Goal: Obtain resource: Obtain resource

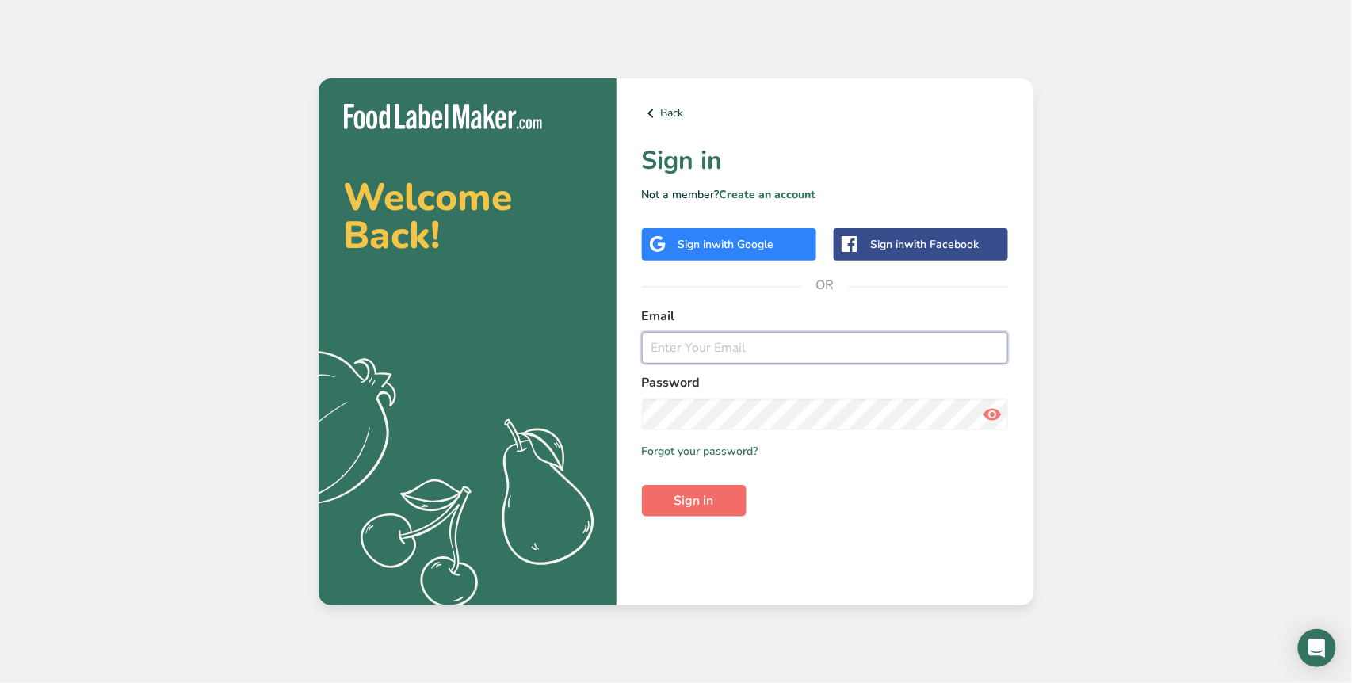
type input "[EMAIL_ADDRESS][DOMAIN_NAME]"
click at [728, 489] on button "Sign in" at bounding box center [694, 501] width 105 height 32
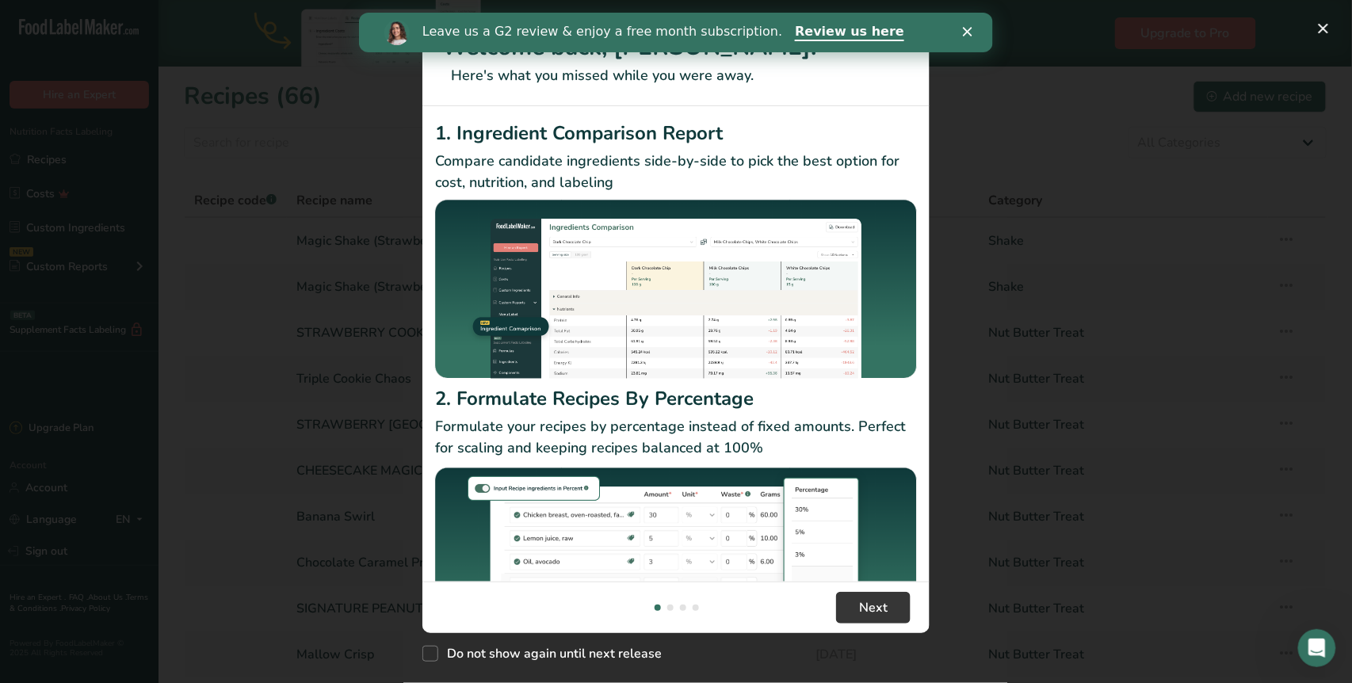
click at [968, 32] on icon "Close" at bounding box center [967, 32] width 10 height 10
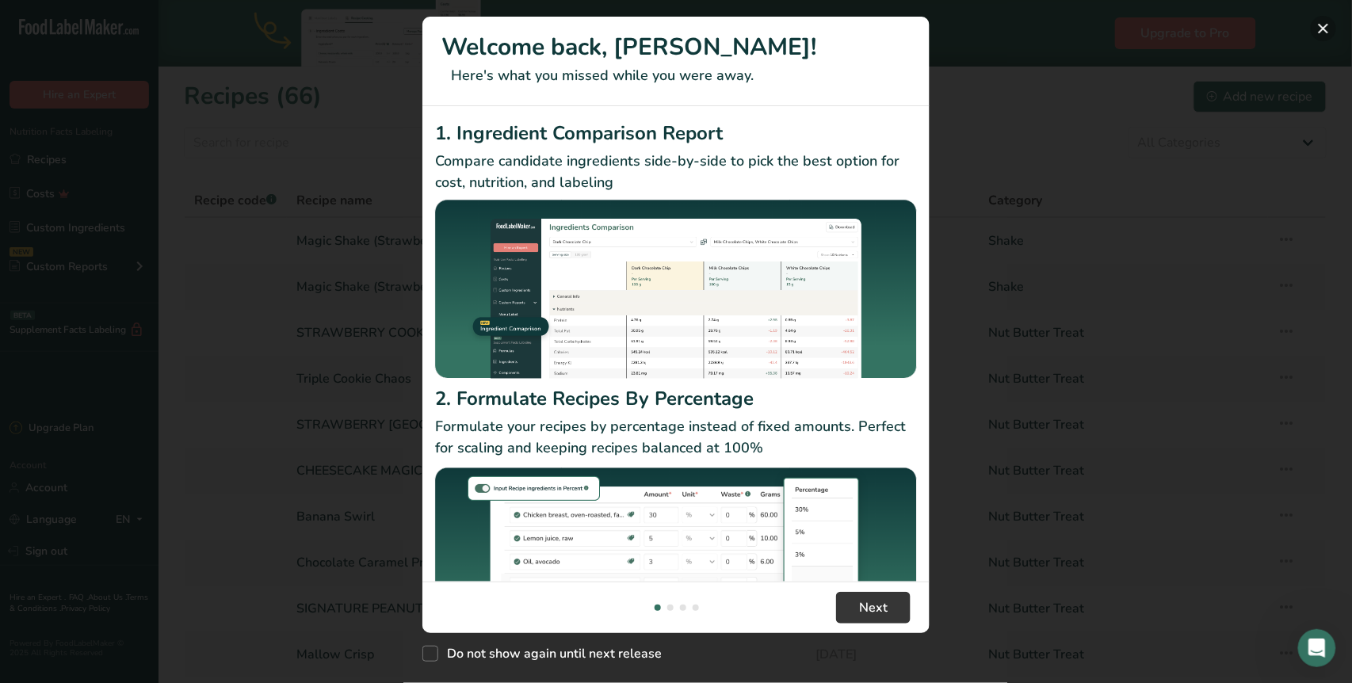
click at [1332, 25] on button "New Features" at bounding box center [1322, 28] width 25 height 25
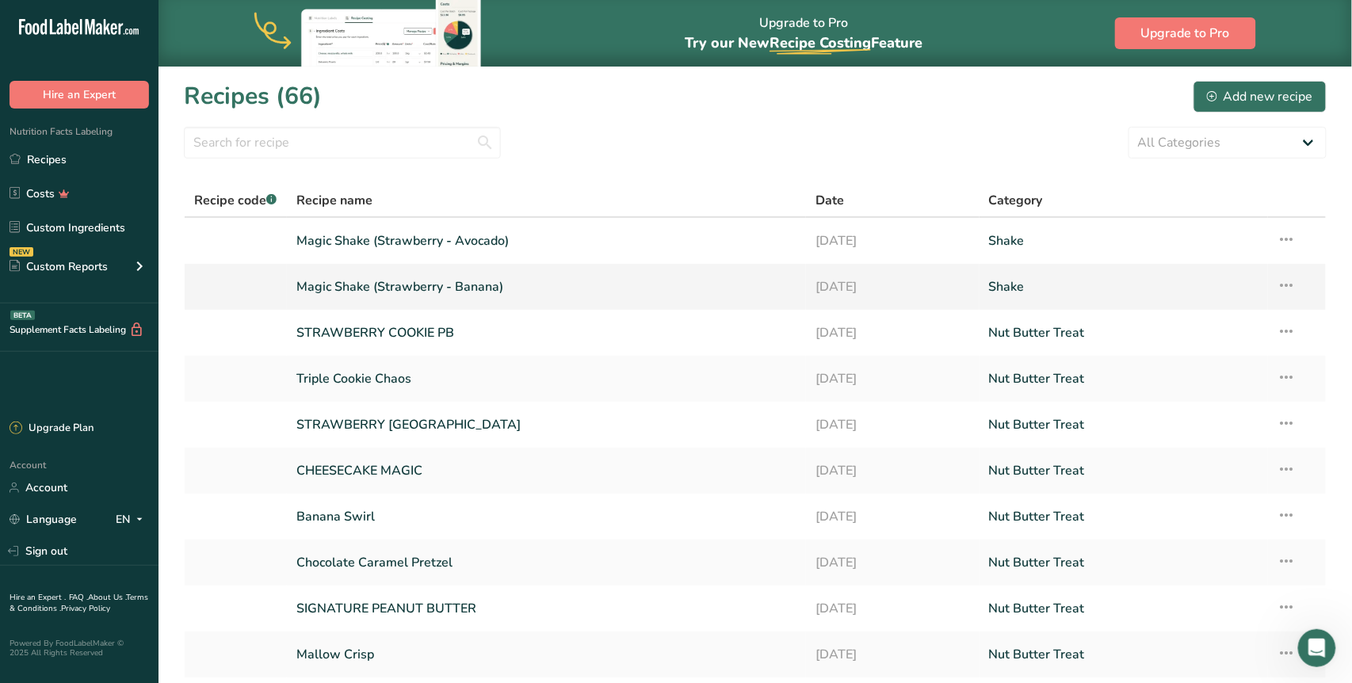
click at [463, 286] on link "Magic Shake (Strawberry - Banana)" at bounding box center [546, 286] width 501 height 33
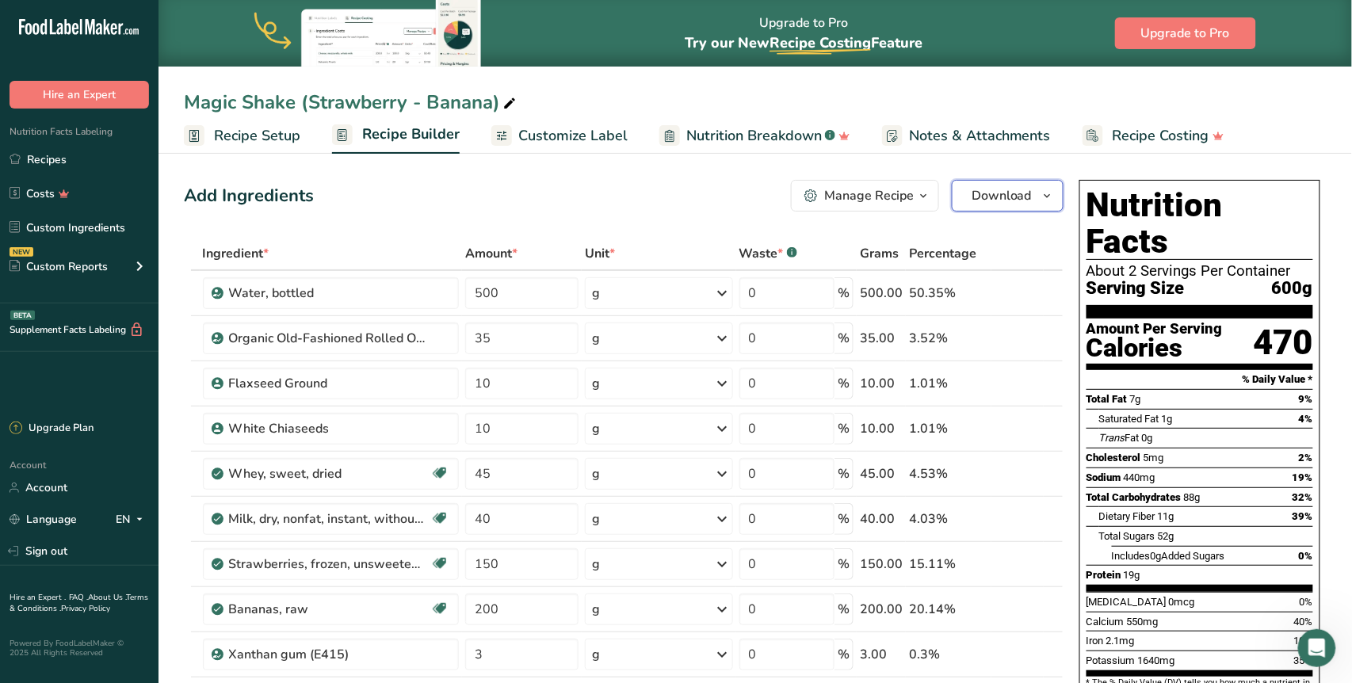
click at [1007, 193] on span "Download" at bounding box center [1001, 195] width 60 height 19
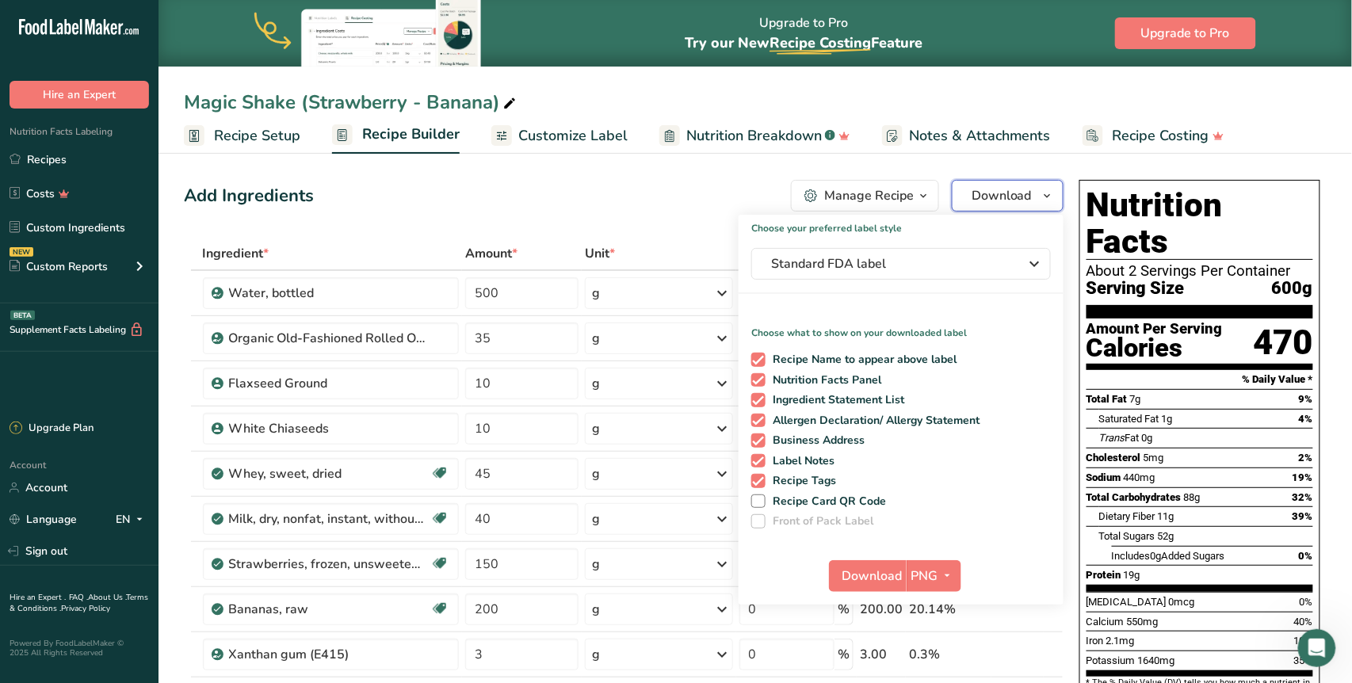
click at [1007, 193] on span "Download" at bounding box center [1001, 195] width 60 height 19
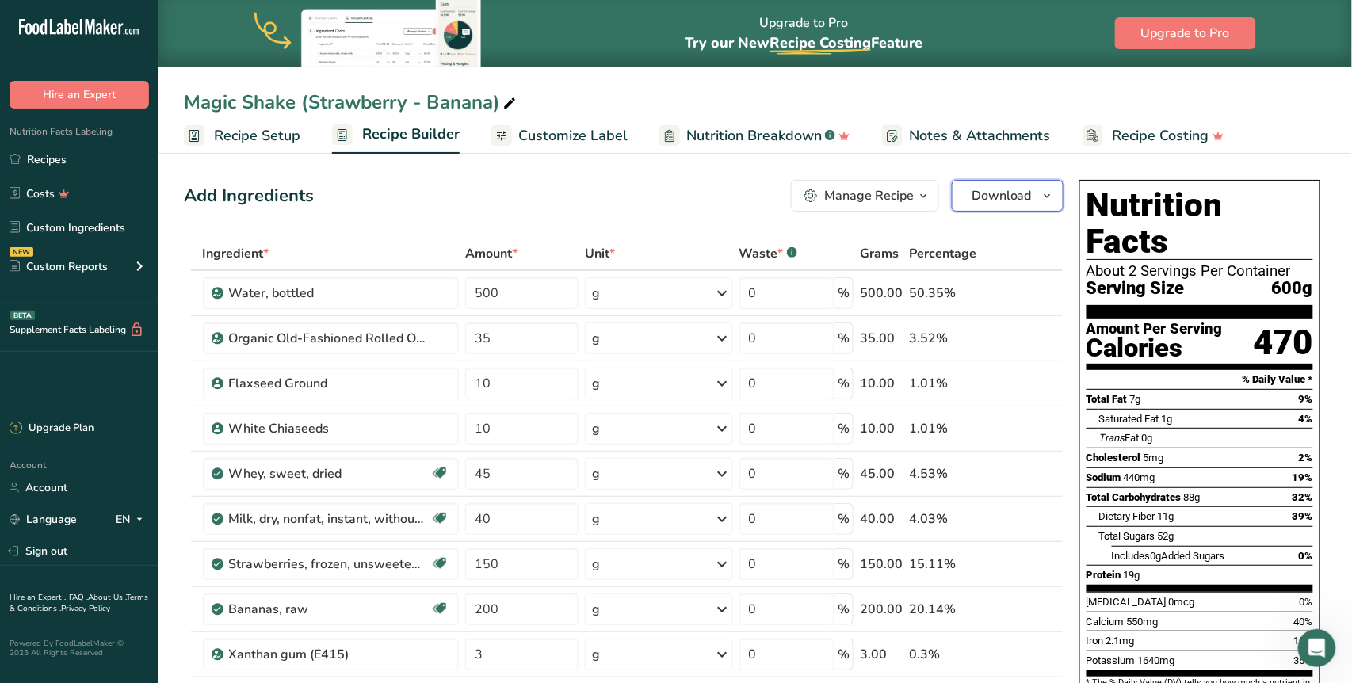
click at [1017, 202] on span "Download" at bounding box center [1001, 195] width 60 height 19
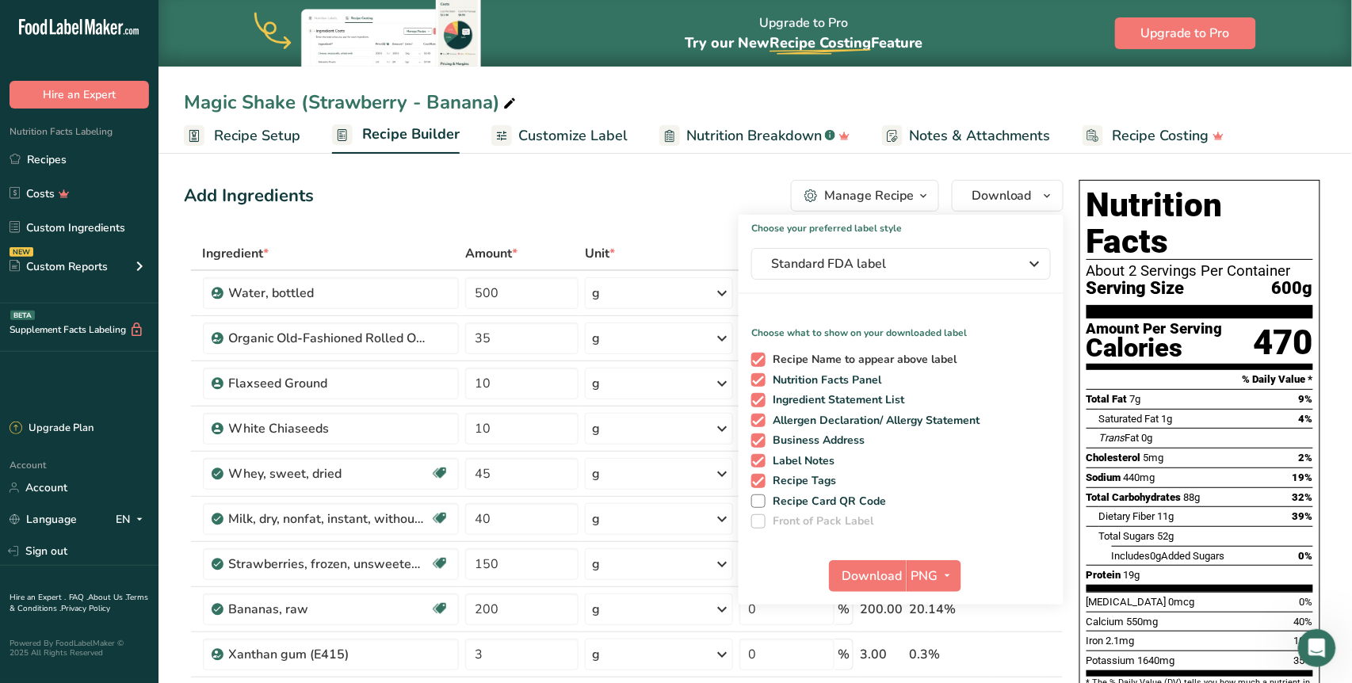
click at [762, 357] on span at bounding box center [758, 360] width 14 height 14
click at [761, 357] on input "Recipe Name to appear above label" at bounding box center [756, 359] width 10 height 10
checkbox input "false"
click at [759, 397] on span at bounding box center [758, 400] width 14 height 14
click at [759, 397] on input "Ingredient Statement List" at bounding box center [756, 400] width 10 height 10
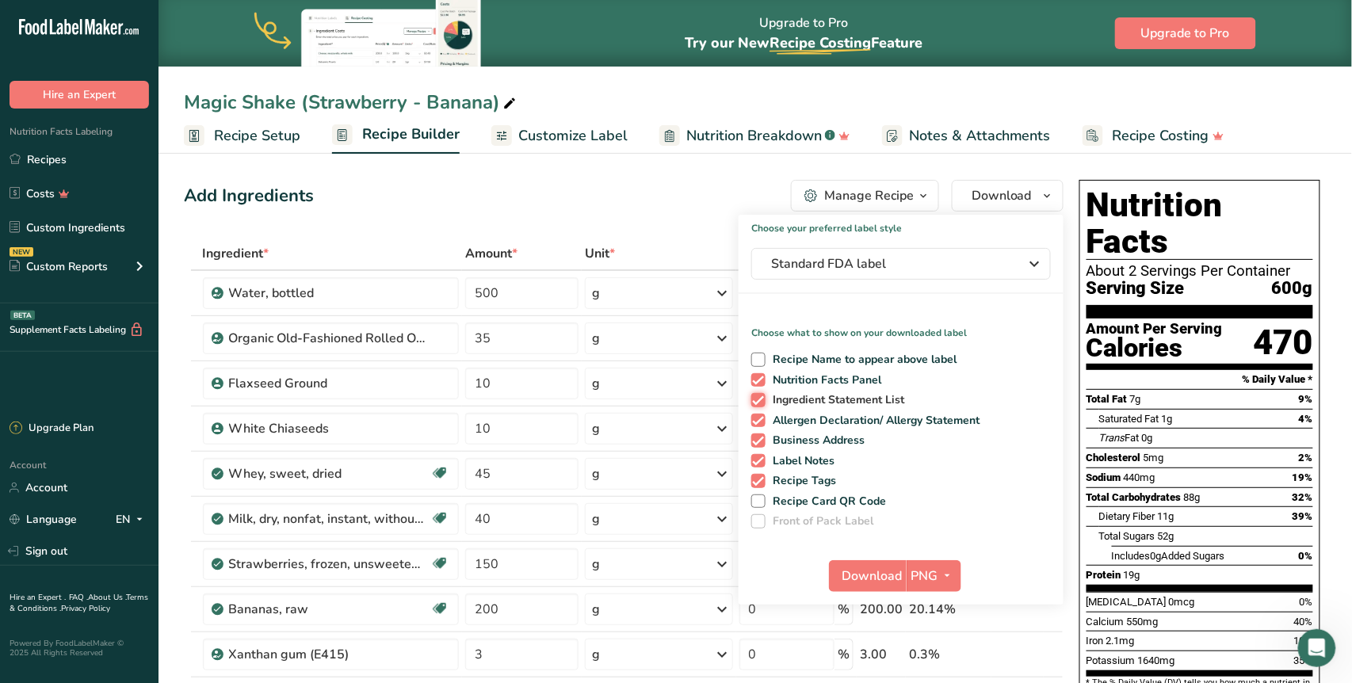
checkbox input "false"
click at [761, 420] on span at bounding box center [758, 421] width 14 height 14
click at [761, 420] on input "Allergen Declaration/ Allergy Statement" at bounding box center [756, 420] width 10 height 10
checkbox input "false"
click at [762, 438] on span at bounding box center [758, 440] width 14 height 14
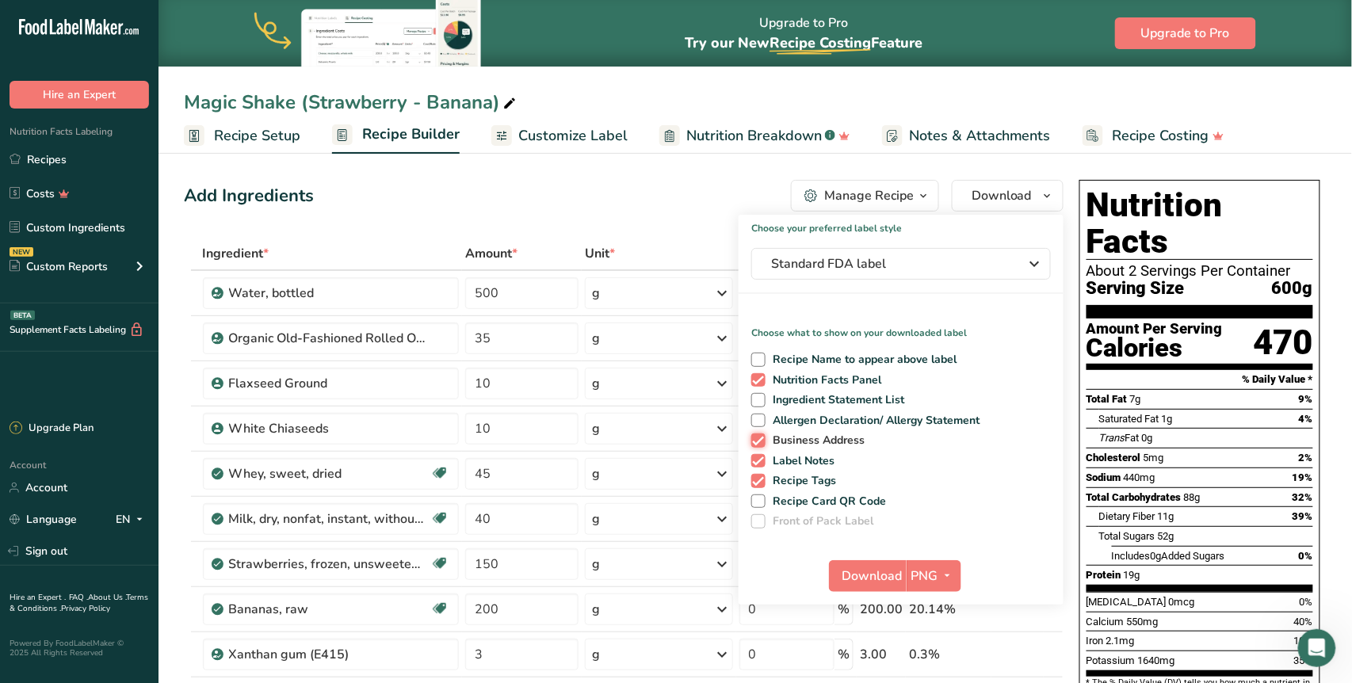
click at [761, 438] on input "Business Address" at bounding box center [756, 440] width 10 height 10
checkbox input "false"
click at [763, 460] on span at bounding box center [758, 461] width 14 height 14
click at [761, 460] on input "Label Notes" at bounding box center [756, 461] width 10 height 10
checkbox input "false"
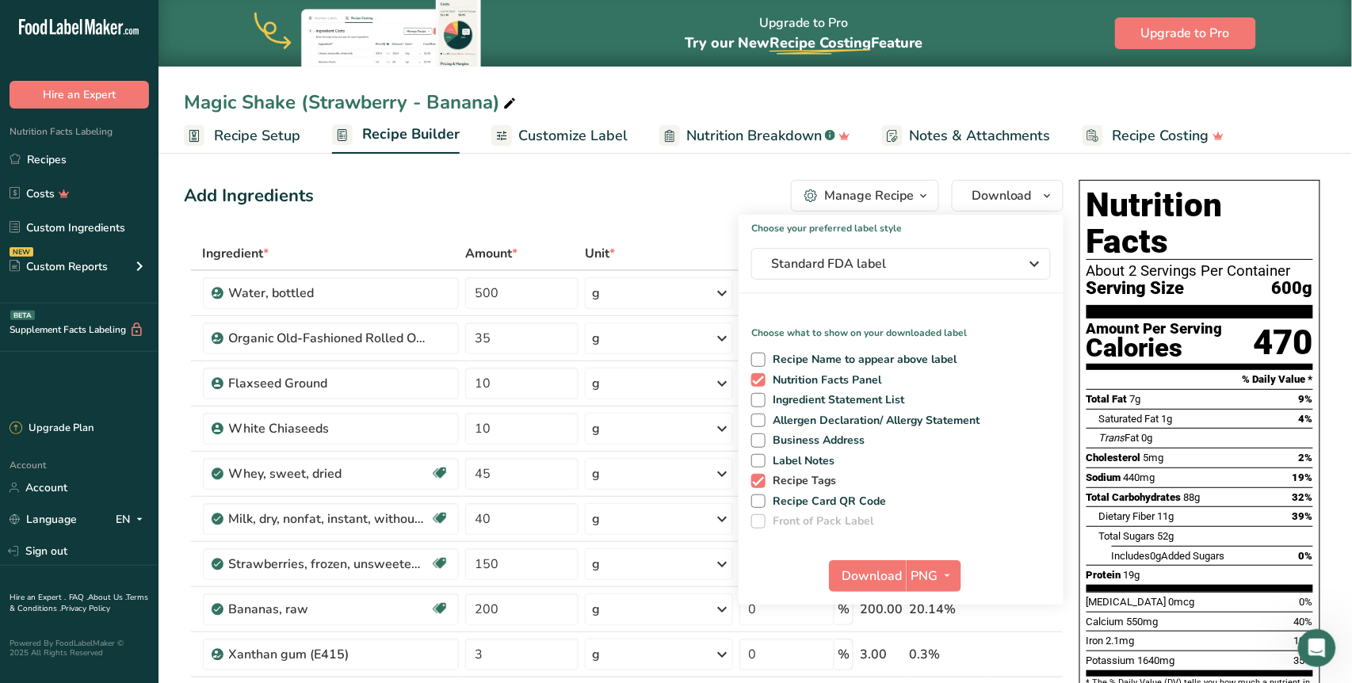
click at [762, 477] on span at bounding box center [758, 481] width 14 height 14
click at [761, 477] on input "Recipe Tags" at bounding box center [756, 480] width 10 height 10
checkbox input "false"
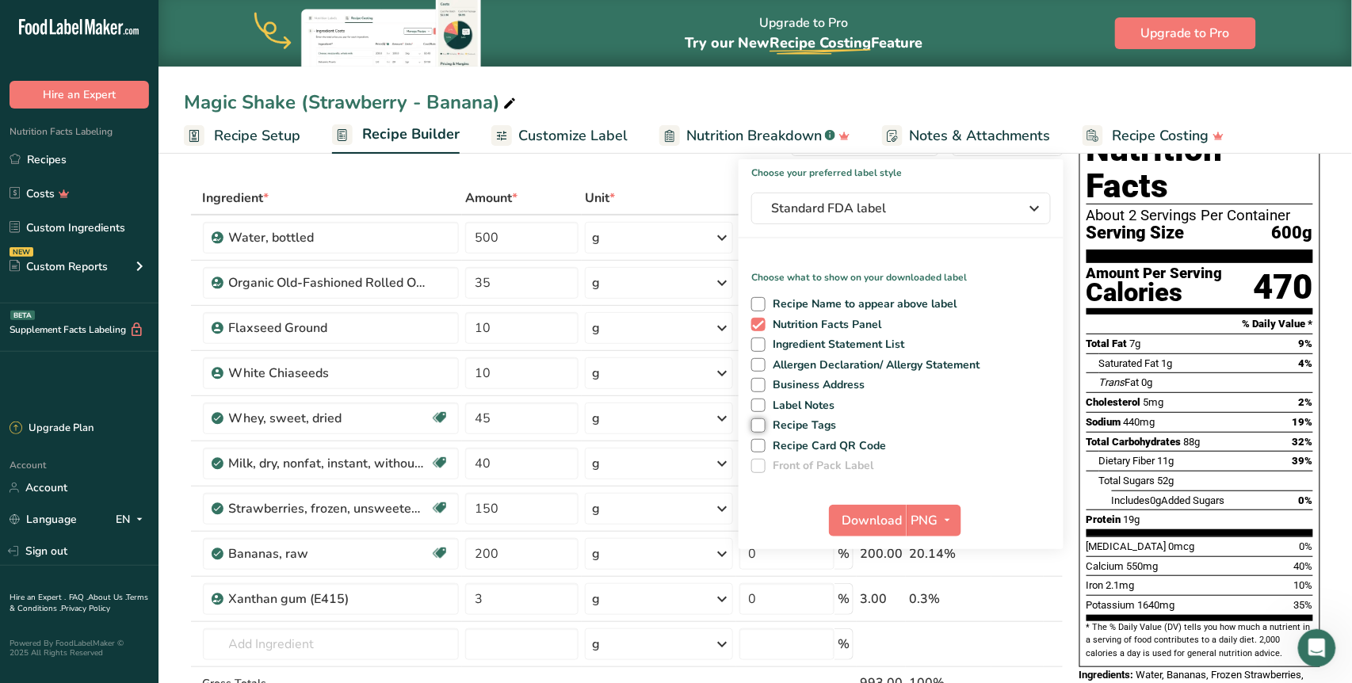
scroll to position [55, 0]
click at [883, 516] on span "Download" at bounding box center [872, 521] width 60 height 19
click at [918, 208] on span "Standard FDA label" at bounding box center [890, 209] width 238 height 19
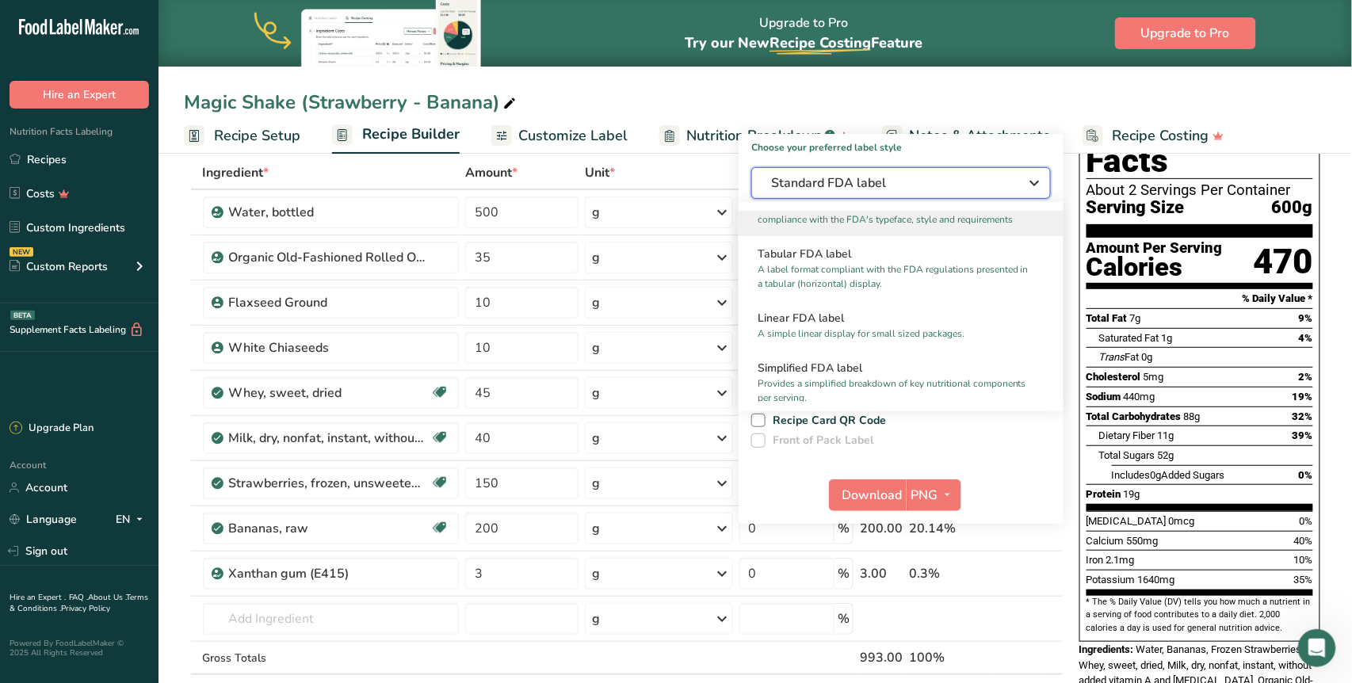
scroll to position [0, 0]
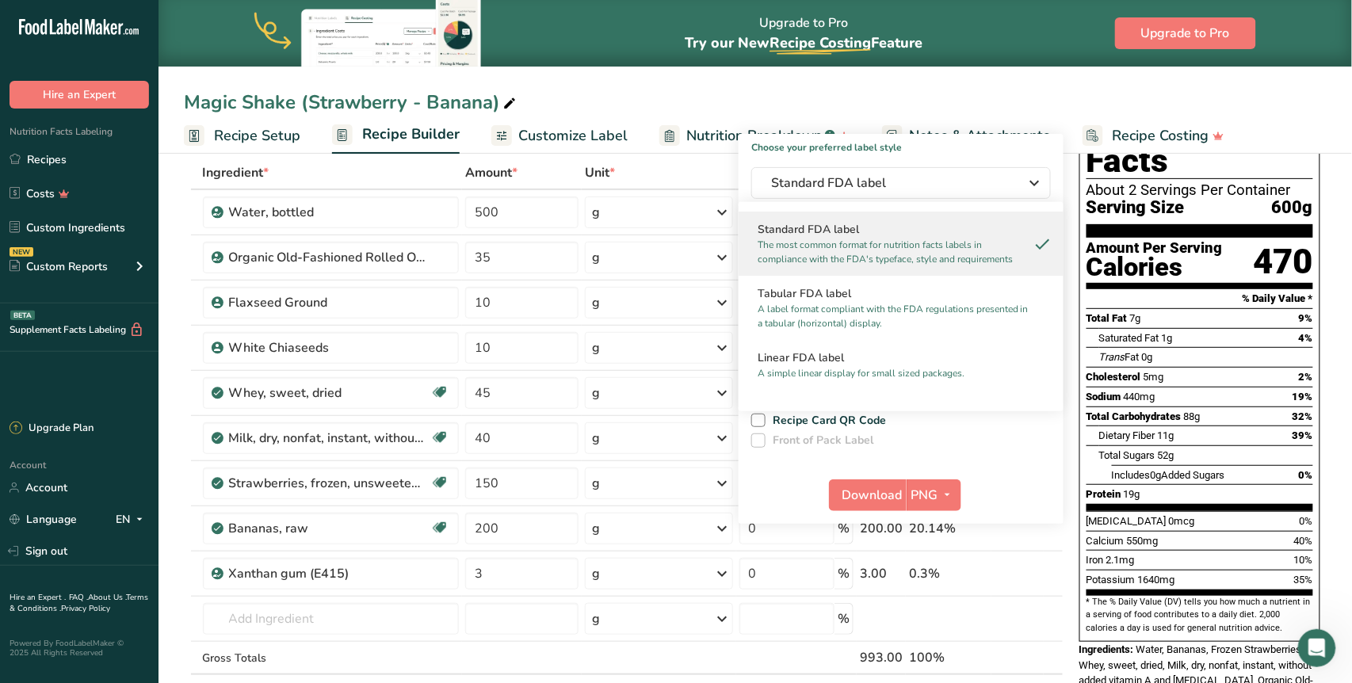
click at [844, 84] on div "Magic Shake (Strawberry - Banana) Recipe Setup Recipe Builder Customize Label N…" at bounding box center [754, 77] width 1193 height 154
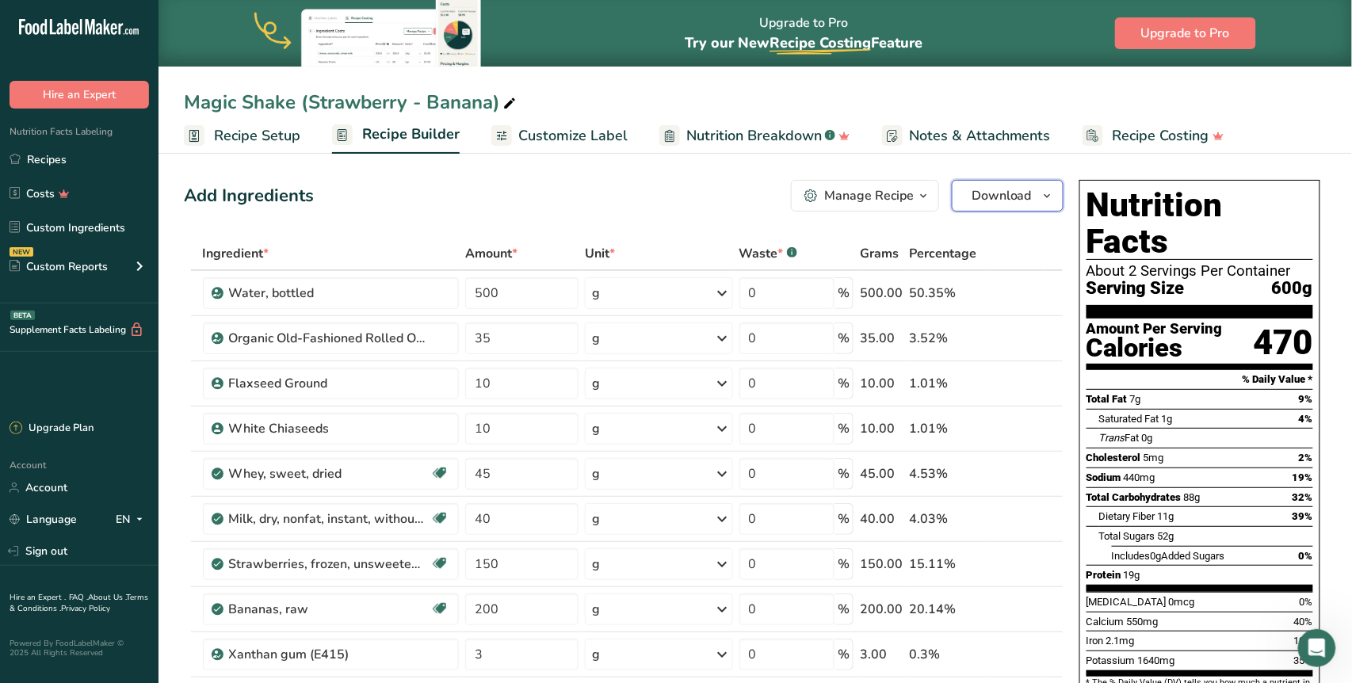
click at [1043, 204] on icon "button" at bounding box center [1047, 196] width 13 height 20
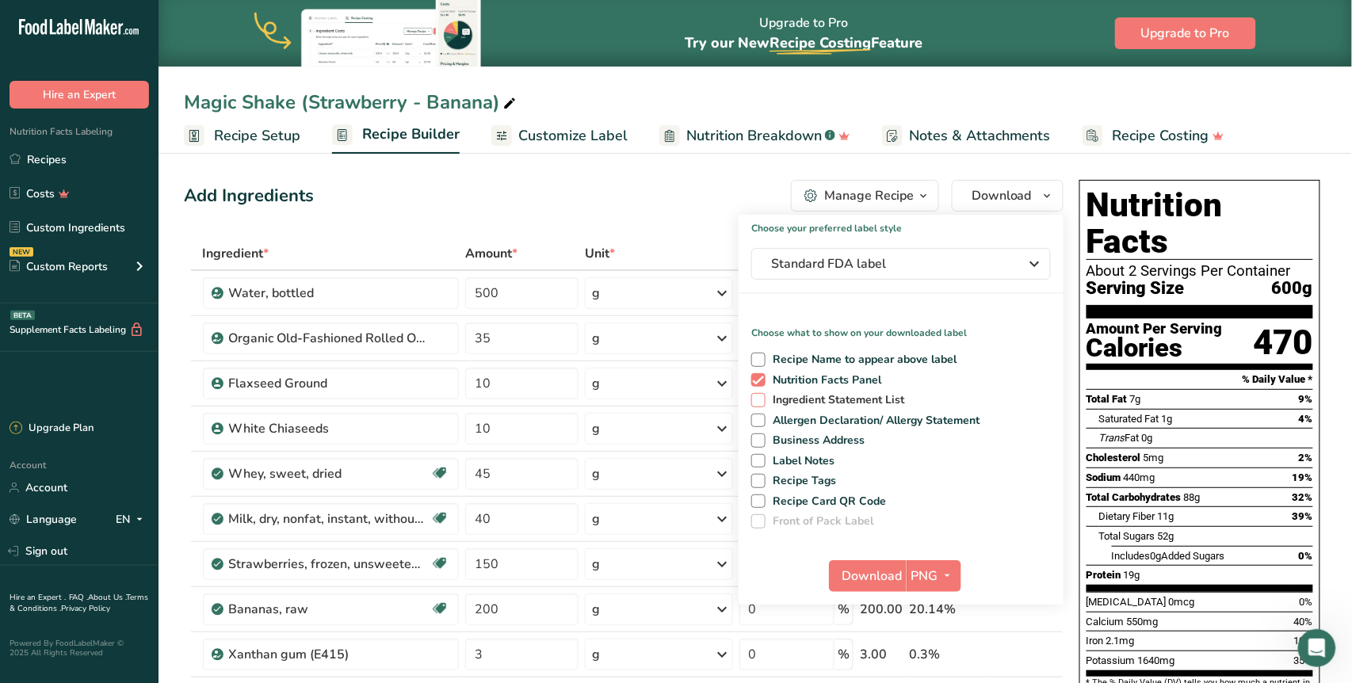
click at [763, 399] on span at bounding box center [758, 400] width 14 height 14
click at [761, 399] on input "Ingredient Statement List" at bounding box center [756, 400] width 10 height 10
checkbox input "true"
click at [879, 577] on span "Download" at bounding box center [872, 575] width 60 height 19
click at [1016, 96] on div "Magic Shake (Strawberry - Banana)" at bounding box center [754, 102] width 1193 height 29
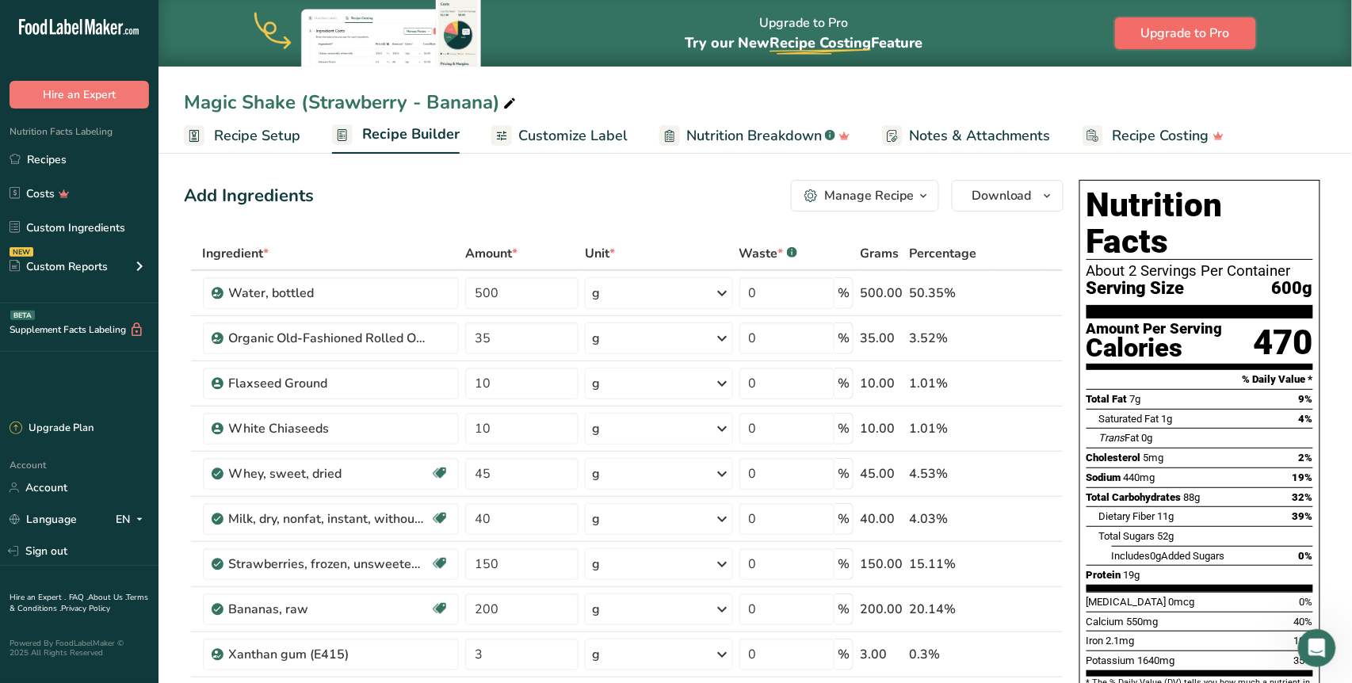
click at [1196, 38] on span "Upgrade to Pro" at bounding box center [1185, 33] width 89 height 19
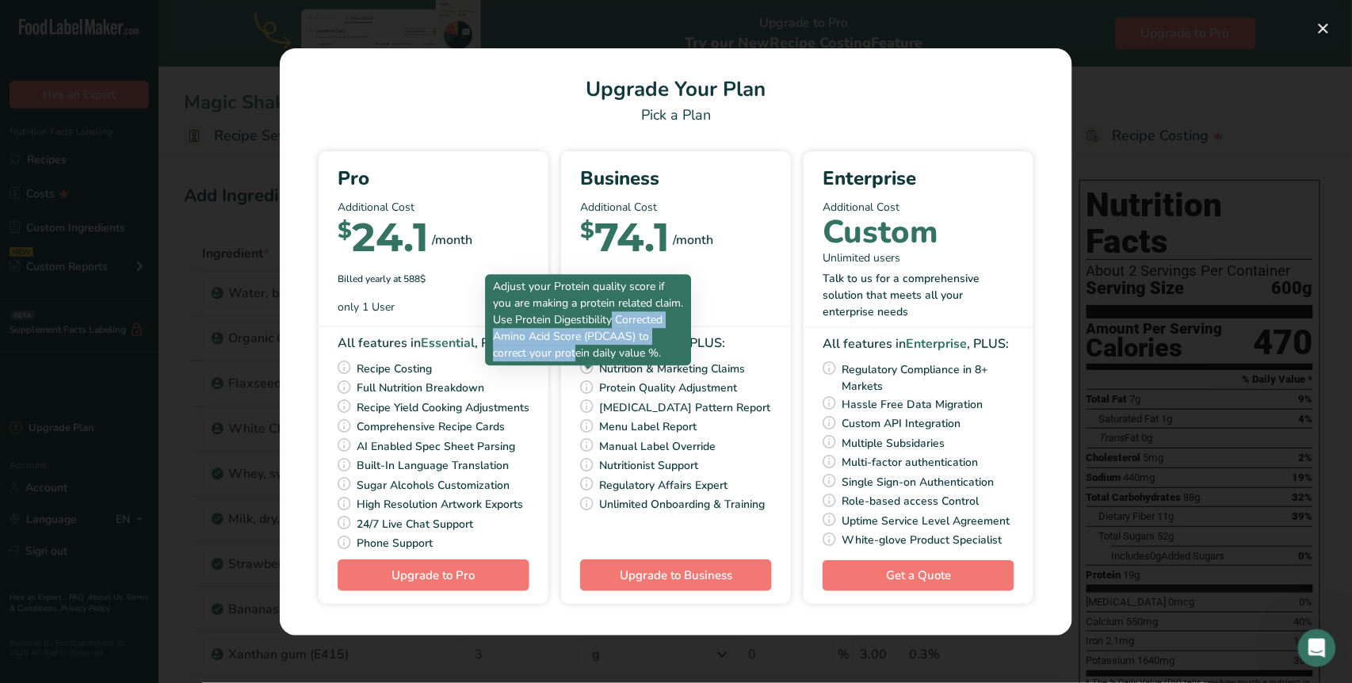
drag, startPoint x: 547, startPoint y: 299, endPoint x: 545, endPoint y: 333, distance: 33.3
click at [545, 333] on p "Adjust your Protein quality score if you are making a protein related claim. Us…" at bounding box center [588, 319] width 190 height 83
copy p "Protein Digestibility Corrected Amino Acid Score (PDCAAS)"
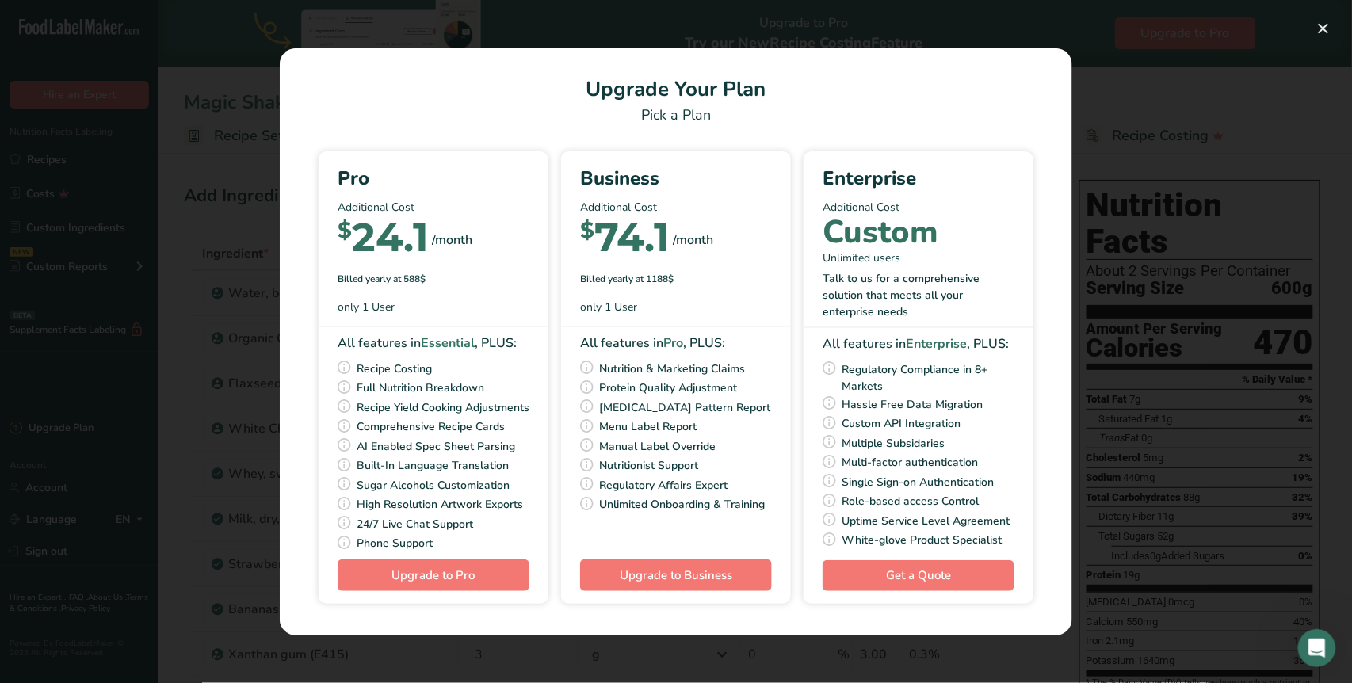
click at [1207, 56] on div "Pick Your Pricing Plan Modal" at bounding box center [676, 341] width 1352 height 683
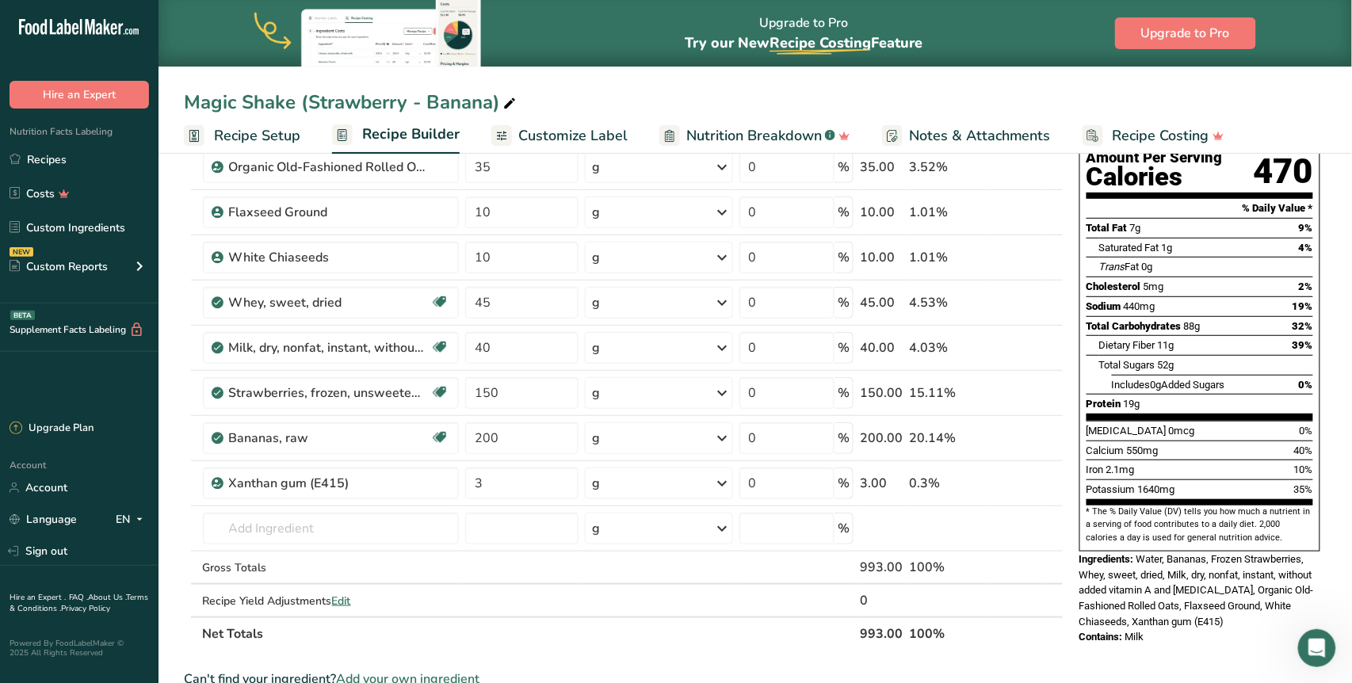
scroll to position [174, 0]
